Goal: Transaction & Acquisition: Purchase product/service

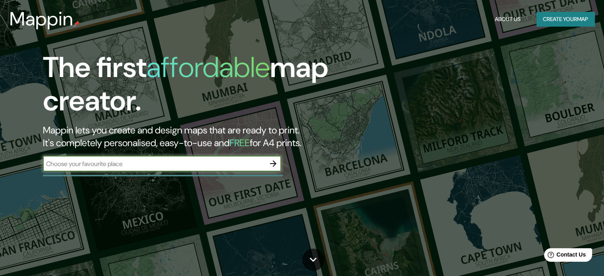
click at [159, 166] on input "text" at bounding box center [154, 163] width 222 height 9
type input "armenia quindio"
click at [275, 163] on icon "button" at bounding box center [273, 163] width 6 height 6
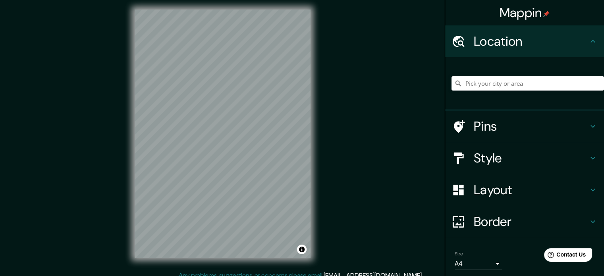
click at [532, 39] on h4 "Location" at bounding box center [531, 41] width 114 height 16
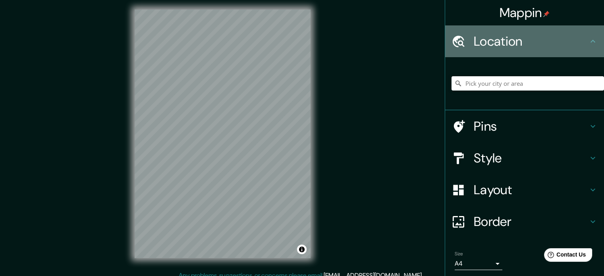
click at [455, 44] on icon at bounding box center [459, 41] width 12 height 12
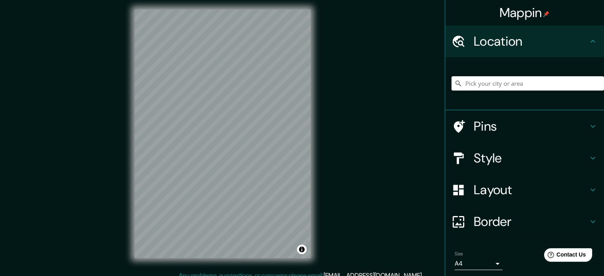
click at [588, 41] on icon at bounding box center [593, 42] width 10 height 10
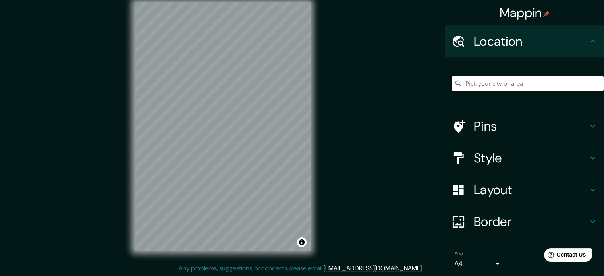
click at [530, 79] on input "Pick your city or area" at bounding box center [528, 83] width 153 height 14
click at [493, 37] on h4 "Location" at bounding box center [531, 41] width 114 height 16
click at [470, 86] on input "Pick your city or area" at bounding box center [528, 83] width 153 height 14
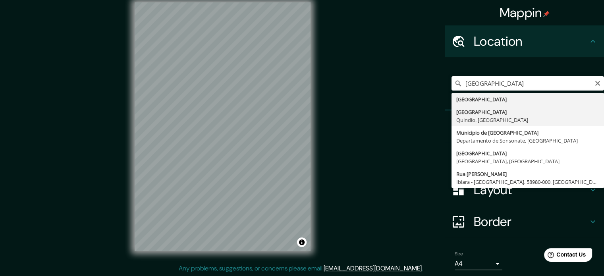
type input "[GEOGRAPHIC_DATA], [GEOGRAPHIC_DATA], [GEOGRAPHIC_DATA]"
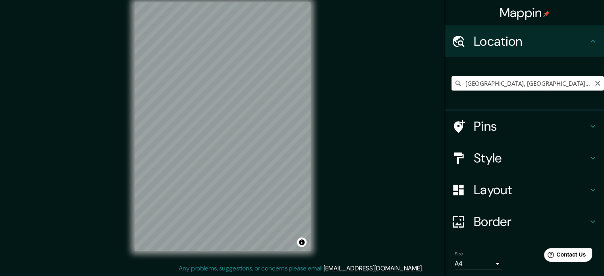
click at [543, 83] on input "[GEOGRAPHIC_DATA], [GEOGRAPHIC_DATA], [GEOGRAPHIC_DATA]" at bounding box center [528, 83] width 153 height 14
click at [544, 83] on input "[GEOGRAPHIC_DATA], [GEOGRAPHIC_DATA], [GEOGRAPHIC_DATA]" at bounding box center [528, 83] width 153 height 14
click at [595, 83] on icon "Clear" at bounding box center [597, 83] width 5 height 5
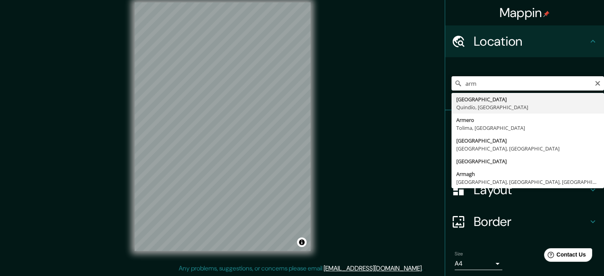
type input "[GEOGRAPHIC_DATA], [GEOGRAPHIC_DATA], [GEOGRAPHIC_DATA]"
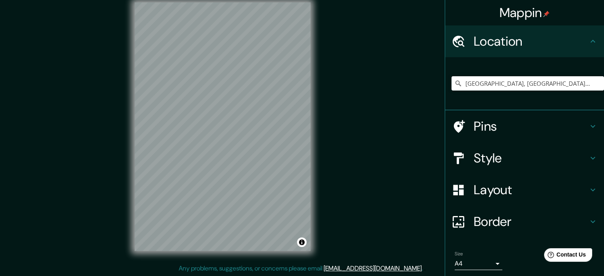
click at [103, 192] on div "Mappin Location [GEOGRAPHIC_DATA], [GEOGRAPHIC_DATA], [GEOGRAPHIC_DATA] Pins St…" at bounding box center [302, 133] width 604 height 287
click at [329, 43] on div "Mappin Location [GEOGRAPHIC_DATA], [GEOGRAPHIC_DATA], [GEOGRAPHIC_DATA] Pins St…" at bounding box center [302, 133] width 604 height 287
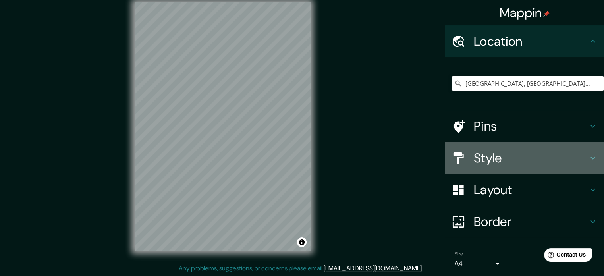
click at [545, 161] on h4 "Style" at bounding box center [531, 158] width 114 height 16
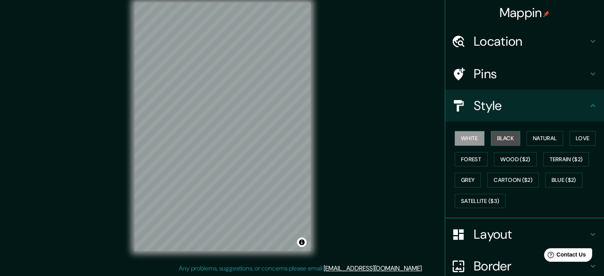
click at [491, 136] on button "Black" at bounding box center [506, 138] width 30 height 15
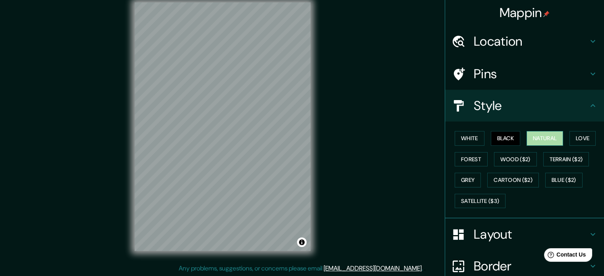
click at [542, 139] on button "Natural" at bounding box center [545, 138] width 37 height 15
click at [574, 141] on button "Love" at bounding box center [583, 138] width 26 height 15
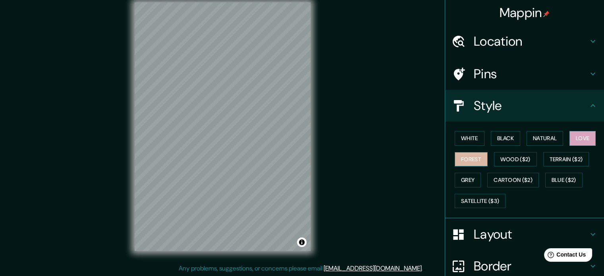
click at [468, 165] on button "Forest" at bounding box center [471, 159] width 33 height 15
click at [494, 160] on button "Wood ($2)" at bounding box center [515, 159] width 43 height 15
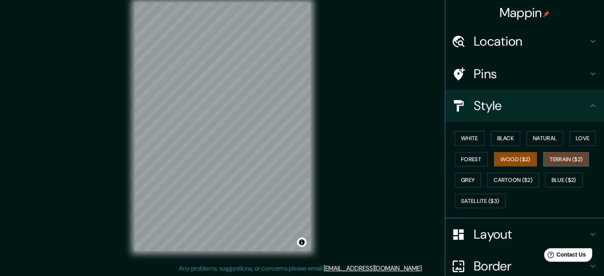
click at [555, 160] on button "Terrain ($2)" at bounding box center [566, 159] width 46 height 15
click at [466, 180] on button "Grey" at bounding box center [468, 180] width 26 height 15
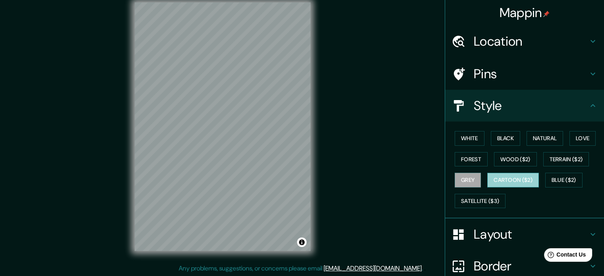
click at [501, 182] on button "Cartoon ($2)" at bounding box center [513, 180] width 52 height 15
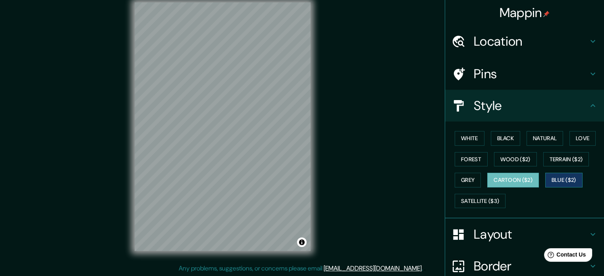
click at [557, 181] on button "Blue ($2)" at bounding box center [563, 180] width 37 height 15
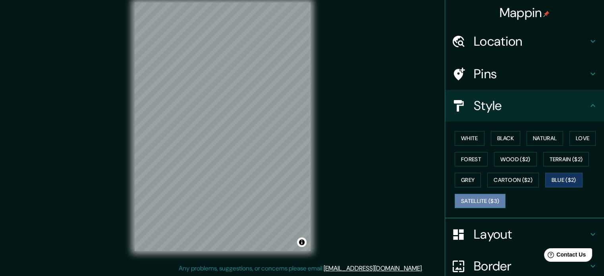
click at [474, 199] on button "Satellite ($3)" at bounding box center [480, 201] width 51 height 15
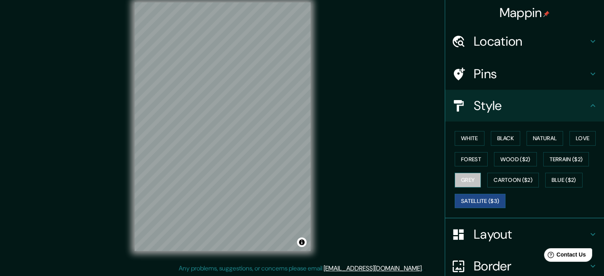
click at [465, 182] on button "Grey" at bounding box center [468, 180] width 26 height 15
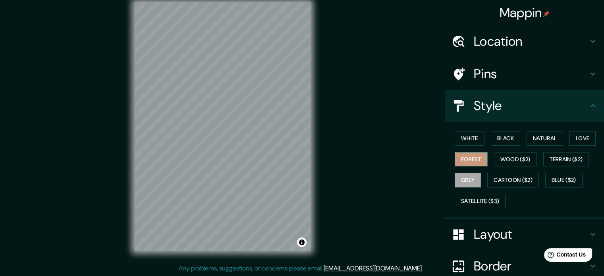
click at [460, 160] on button "Forest" at bounding box center [471, 159] width 33 height 15
click at [498, 158] on button "Wood ($2)" at bounding box center [515, 159] width 43 height 15
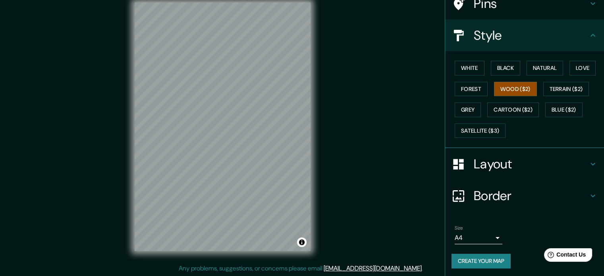
scroll to position [71, 0]
click at [582, 160] on h4 "Layout" at bounding box center [531, 164] width 114 height 16
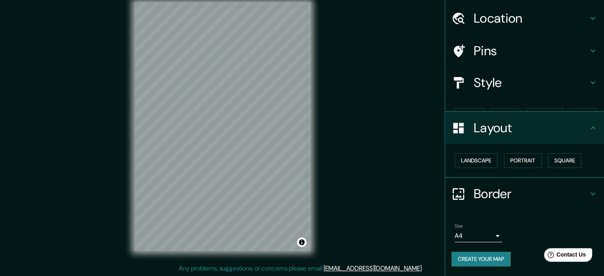
scroll to position [9, 0]
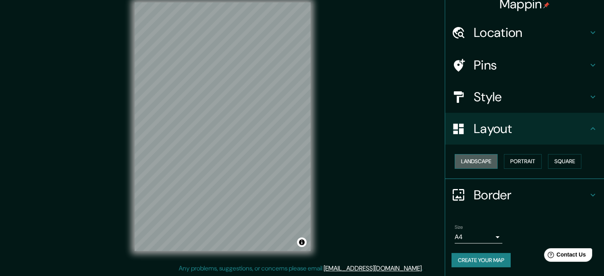
click at [467, 160] on button "Landscape" at bounding box center [476, 161] width 43 height 15
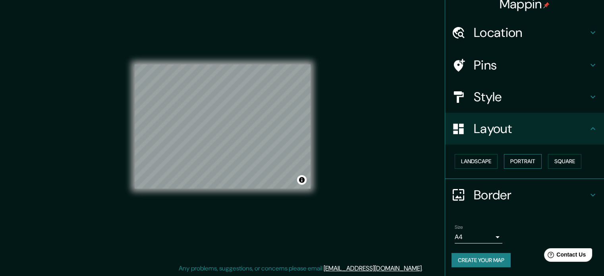
click at [509, 162] on button "Portrait" at bounding box center [523, 161] width 38 height 15
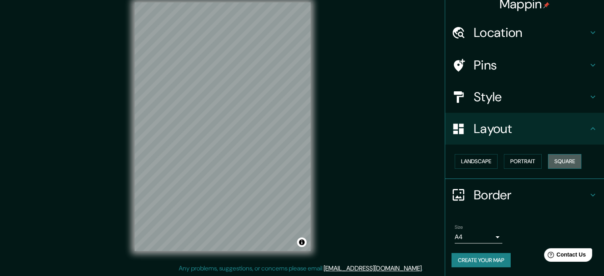
click at [551, 161] on button "Square" at bounding box center [564, 161] width 33 height 15
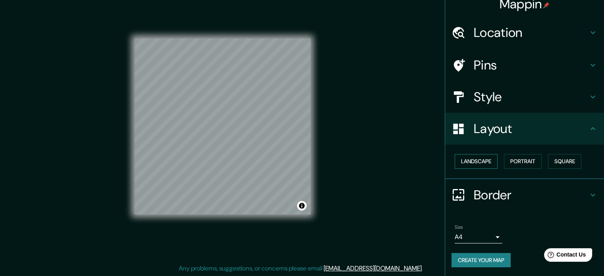
click at [470, 161] on button "Landscape" at bounding box center [476, 161] width 43 height 15
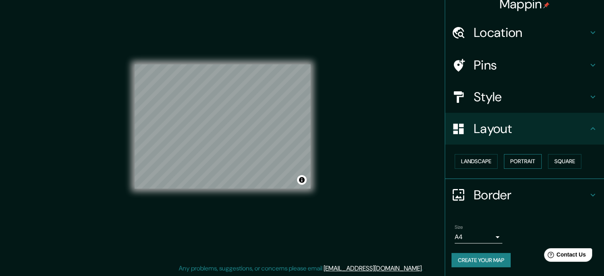
click at [516, 163] on button "Portrait" at bounding box center [523, 161] width 38 height 15
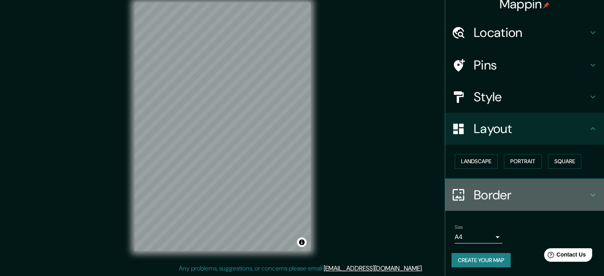
click at [588, 196] on icon at bounding box center [593, 195] width 10 height 10
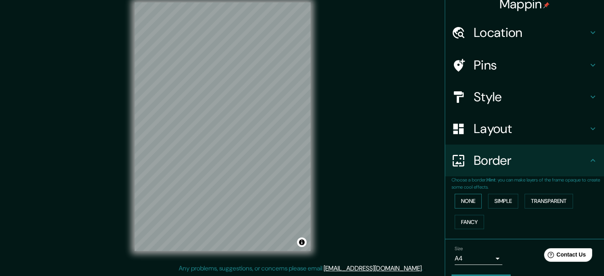
click at [464, 200] on button "None" at bounding box center [468, 201] width 27 height 15
click at [493, 203] on button "Simple" at bounding box center [503, 201] width 30 height 15
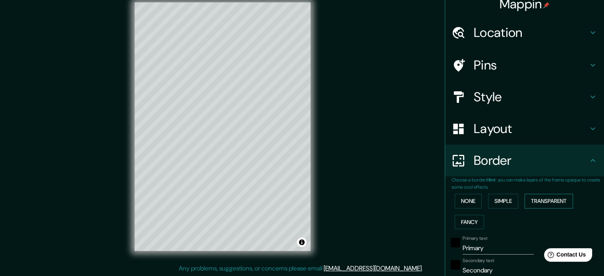
click at [539, 203] on button "Transparent" at bounding box center [549, 201] width 48 height 15
click at [472, 219] on button "Fancy" at bounding box center [469, 222] width 29 height 15
click at [466, 204] on button "None" at bounding box center [468, 201] width 27 height 15
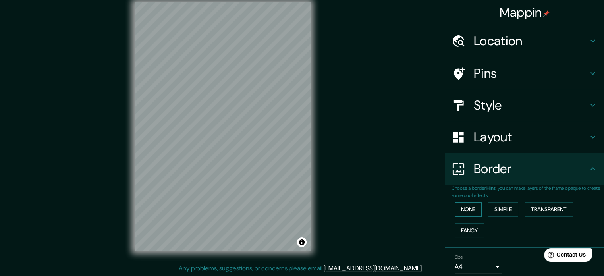
scroll to position [0, 0]
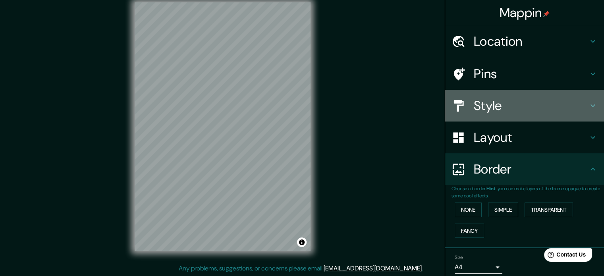
click at [563, 108] on h4 "Style" at bounding box center [531, 106] width 114 height 16
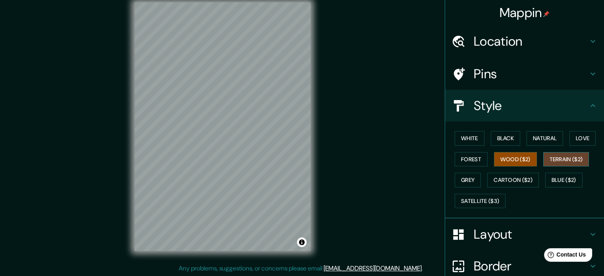
click at [565, 158] on button "Terrain ($2)" at bounding box center [566, 159] width 46 height 15
click at [575, 141] on button "Love" at bounding box center [583, 138] width 26 height 15
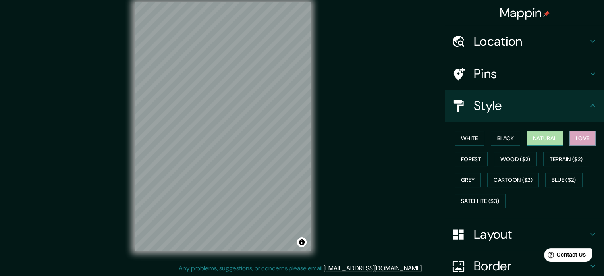
click at [546, 145] on button "Natural" at bounding box center [545, 138] width 37 height 15
click at [492, 139] on button "Black" at bounding box center [506, 138] width 30 height 15
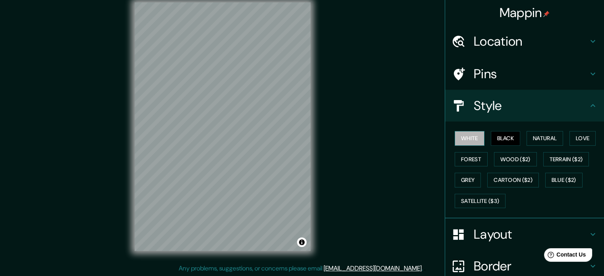
click at [474, 141] on button "White" at bounding box center [470, 138] width 30 height 15
click at [466, 154] on button "Forest" at bounding box center [471, 159] width 33 height 15
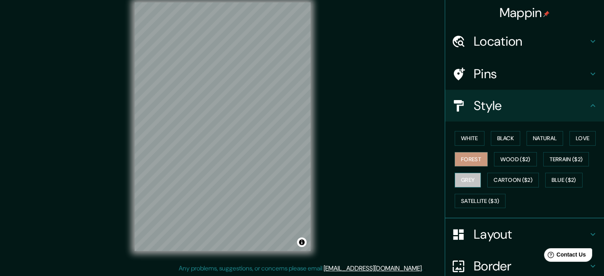
click at [461, 178] on button "Grey" at bounding box center [468, 180] width 26 height 15
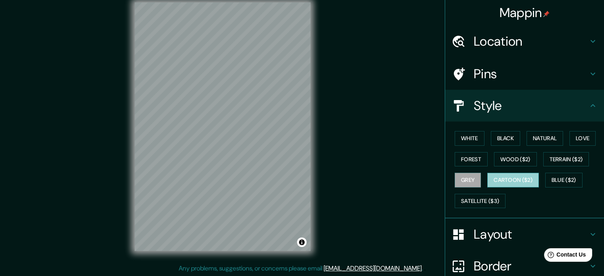
click at [493, 181] on button "Cartoon ($2)" at bounding box center [513, 180] width 52 height 15
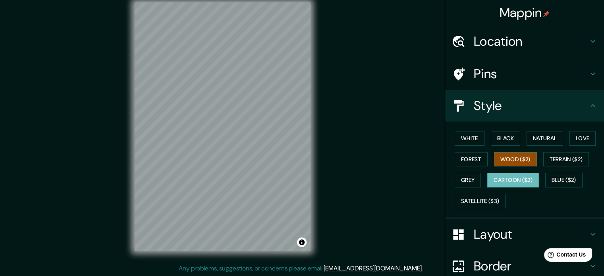
click at [504, 163] on button "Wood ($2)" at bounding box center [515, 159] width 43 height 15
drag, startPoint x: 264, startPoint y: 31, endPoint x: 282, endPoint y: 28, distance: 18.8
click at [282, 28] on div at bounding box center [283, 30] width 6 height 6
click at [332, 60] on div "Mappin Location [GEOGRAPHIC_DATA], [GEOGRAPHIC_DATA], [GEOGRAPHIC_DATA] Pins St…" at bounding box center [302, 133] width 604 height 287
click at [281, 33] on div at bounding box center [283, 33] width 6 height 6
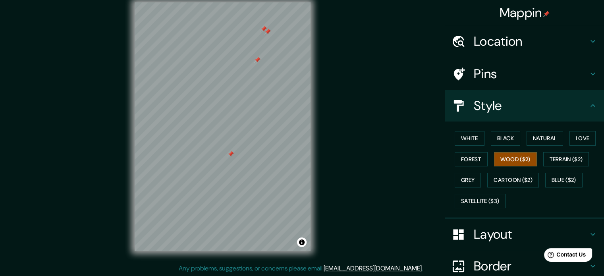
click at [354, 166] on div "Mappin Location [GEOGRAPHIC_DATA], [GEOGRAPHIC_DATA], [GEOGRAPHIC_DATA] Pins St…" at bounding box center [302, 133] width 604 height 287
click at [515, 66] on h4 "Pins" at bounding box center [531, 74] width 114 height 16
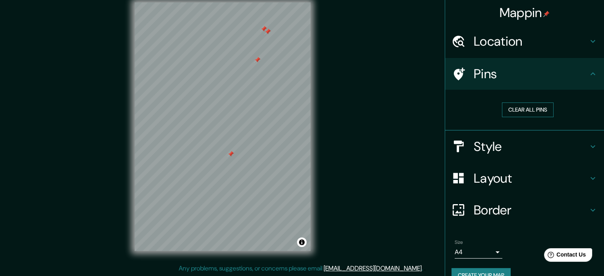
click at [503, 111] on button "Clear all pins" at bounding box center [528, 109] width 52 height 15
click at [579, 145] on h4 "Style" at bounding box center [531, 147] width 114 height 16
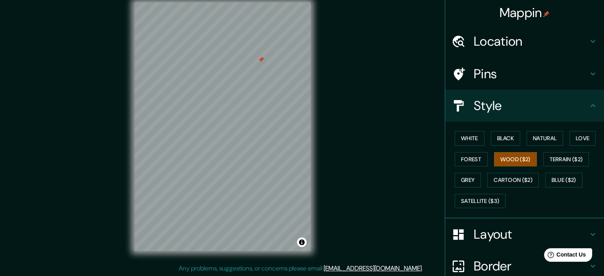
click at [493, 80] on h4 "Pins" at bounding box center [531, 74] width 114 height 16
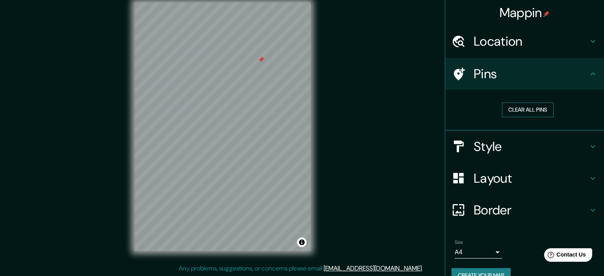
click at [506, 111] on button "Clear all pins" at bounding box center [528, 109] width 52 height 15
click at [510, 111] on button "Clear all pins" at bounding box center [528, 109] width 52 height 15
click at [514, 109] on button "Clear all pins" at bounding box center [528, 109] width 52 height 15
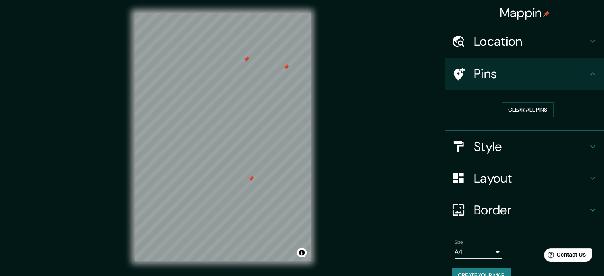
scroll to position [15, 0]
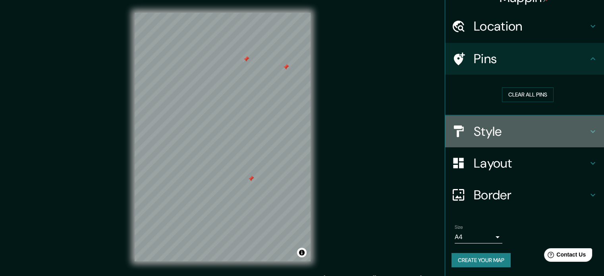
click at [561, 131] on h4 "Style" at bounding box center [531, 132] width 114 height 16
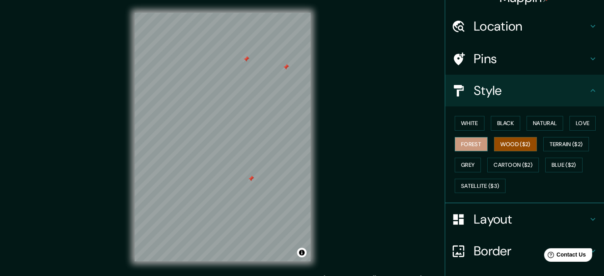
click at [469, 141] on button "Forest" at bounding box center [471, 144] width 33 height 15
click at [542, 123] on button "Natural" at bounding box center [545, 123] width 37 height 15
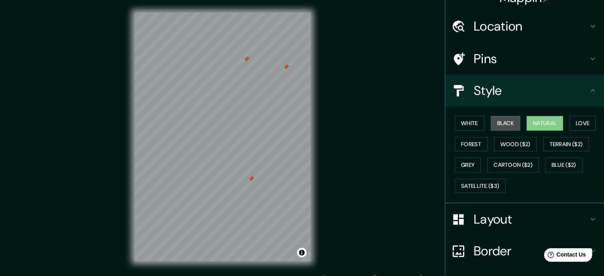
click at [507, 122] on button "Black" at bounding box center [506, 123] width 30 height 15
click at [474, 127] on button "White" at bounding box center [470, 123] width 30 height 15
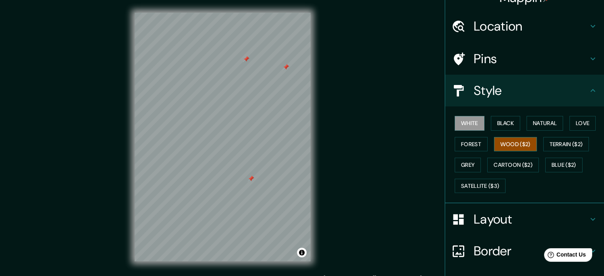
click at [526, 144] on button "Wood ($2)" at bounding box center [515, 144] width 43 height 15
click at [555, 144] on button "Terrain ($2)" at bounding box center [566, 144] width 46 height 15
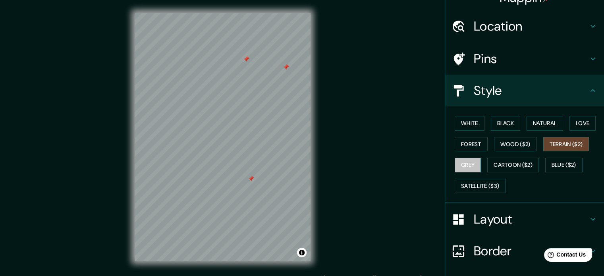
click at [466, 165] on button "Grey" at bounding box center [468, 165] width 26 height 15
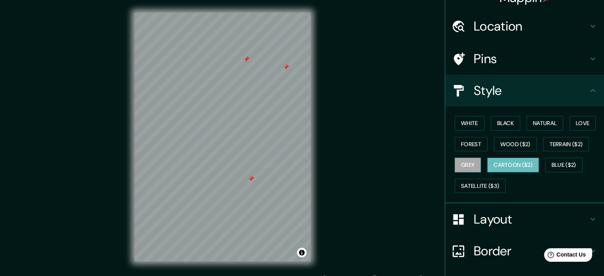
click at [510, 163] on button "Cartoon ($2)" at bounding box center [513, 165] width 52 height 15
click at [554, 166] on button "Blue ($2)" at bounding box center [563, 165] width 37 height 15
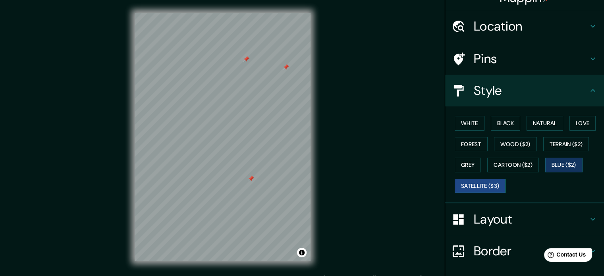
click at [486, 184] on button "Satellite ($3)" at bounding box center [480, 186] width 51 height 15
click at [496, 148] on button "Wood ($2)" at bounding box center [515, 144] width 43 height 15
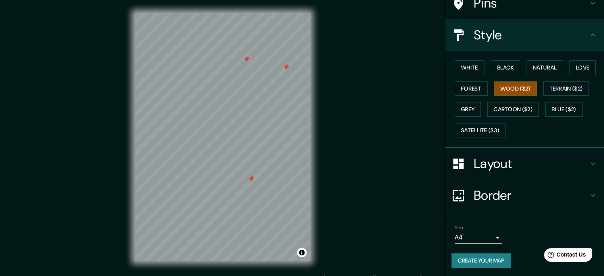
scroll to position [10, 0]
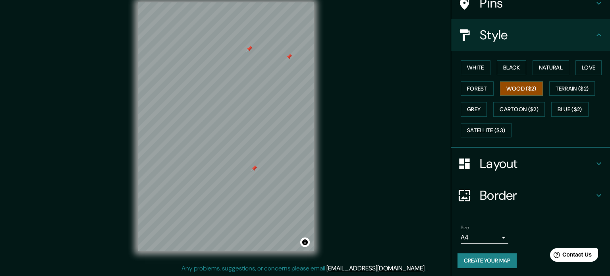
click at [489, 236] on body "Mappin Location [GEOGRAPHIC_DATA], [GEOGRAPHIC_DATA], [GEOGRAPHIC_DATA] Pins St…" at bounding box center [305, 128] width 610 height 276
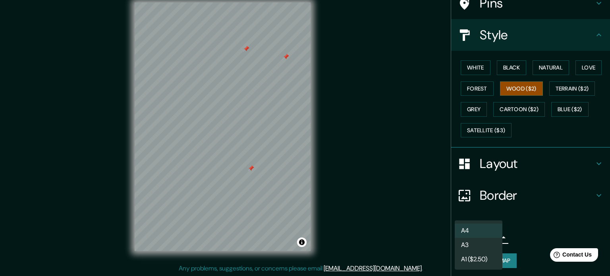
click at [482, 246] on li "A3" at bounding box center [479, 245] width 48 height 14
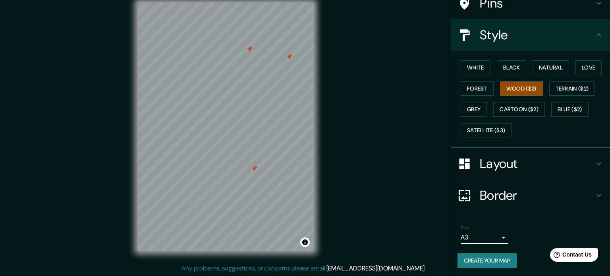
click at [489, 236] on body "Mappin Location [GEOGRAPHIC_DATA], [GEOGRAPHIC_DATA], [GEOGRAPHIC_DATA] Pins St…" at bounding box center [305, 128] width 610 height 276
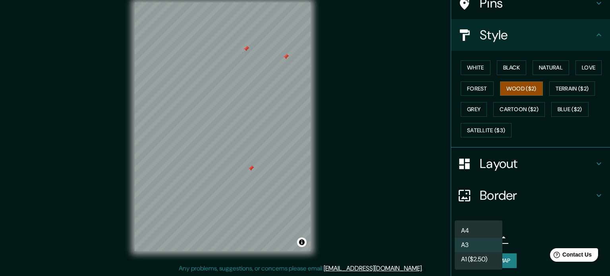
click at [483, 233] on li "A4" at bounding box center [479, 231] width 48 height 14
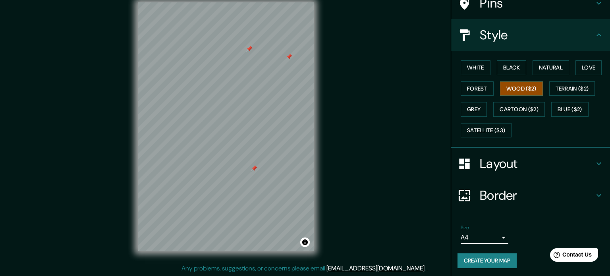
click at [483, 233] on body "Mappin Location [GEOGRAPHIC_DATA], [GEOGRAPHIC_DATA], [GEOGRAPHIC_DATA] Pins St…" at bounding box center [305, 128] width 610 height 276
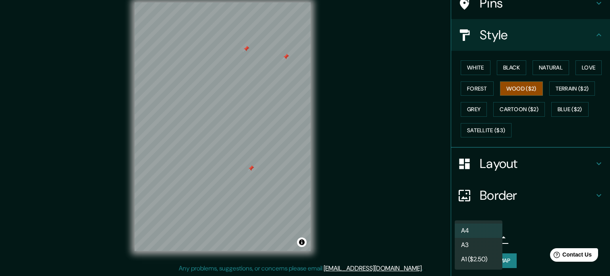
click at [478, 244] on li "A3" at bounding box center [479, 245] width 48 height 14
type input "a4"
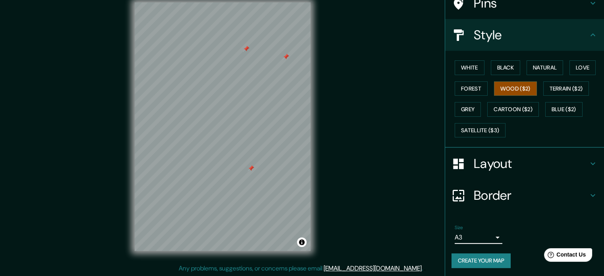
click at [494, 259] on button "Create your map" at bounding box center [481, 260] width 59 height 15
